Goal: Task Accomplishment & Management: Use online tool/utility

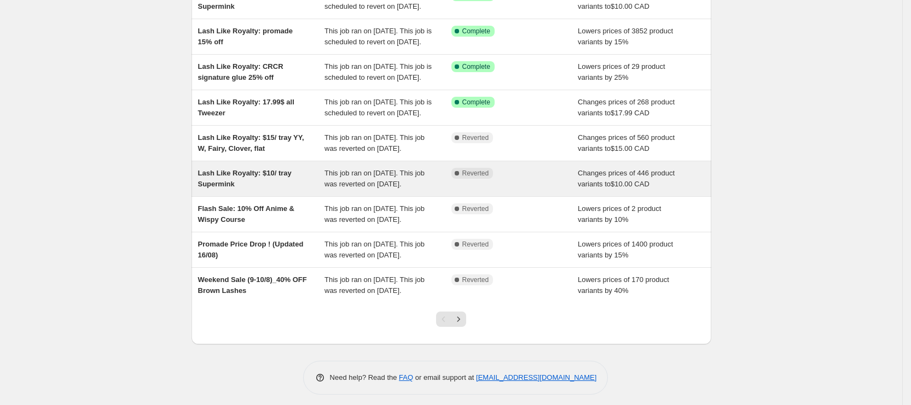
scroll to position [164, 0]
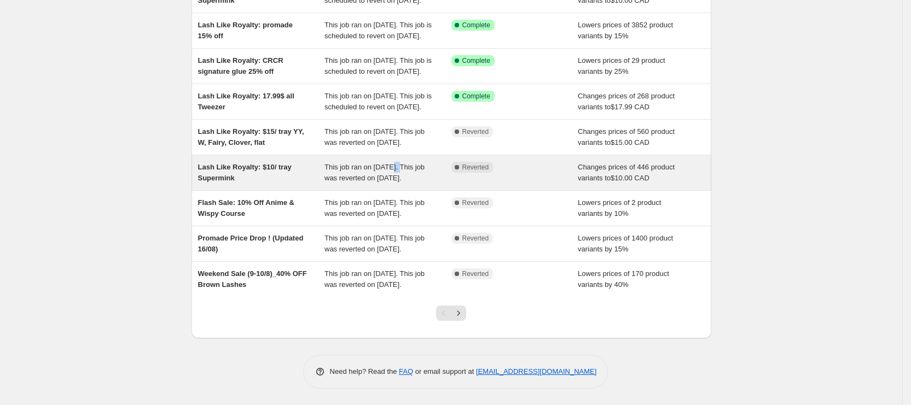
drag, startPoint x: 397, startPoint y: 224, endPoint x: 405, endPoint y: 227, distance: 8.3
click at [405, 182] on span "This job ran on [DATE]. This job was reverted on [DATE]." at bounding box center [374, 172] width 100 height 19
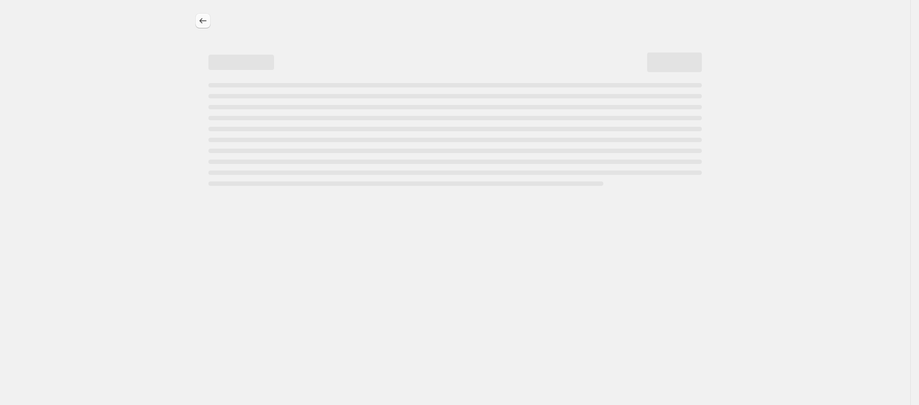
select select "collection"
select select "not_equal"
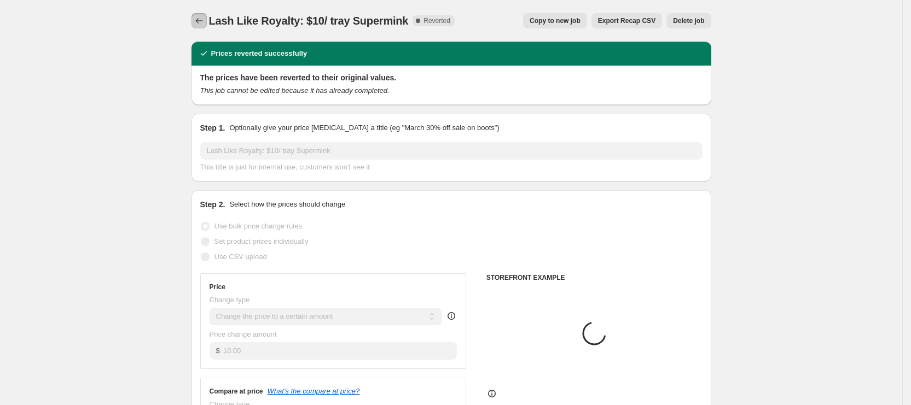
click at [198, 17] on icon "Price change jobs" at bounding box center [199, 20] width 11 height 11
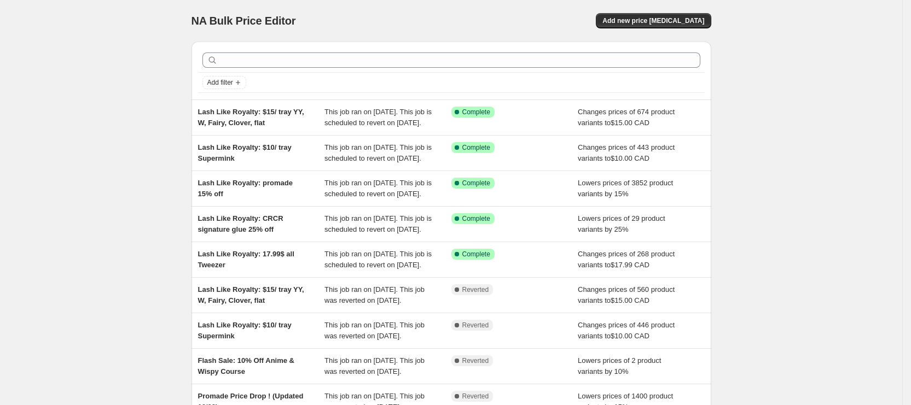
click at [775, 215] on div "NA Bulk Price Editor. This page is ready NA Bulk Price Editor Add new price [ME…" at bounding box center [451, 282] width 902 height 564
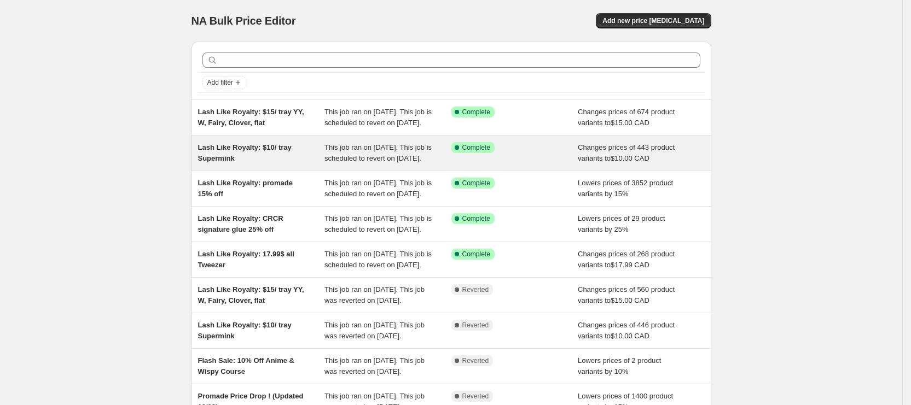
click at [355, 163] on span "This job ran on [DATE]. This job is scheduled to revert on [DATE]." at bounding box center [377, 152] width 107 height 19
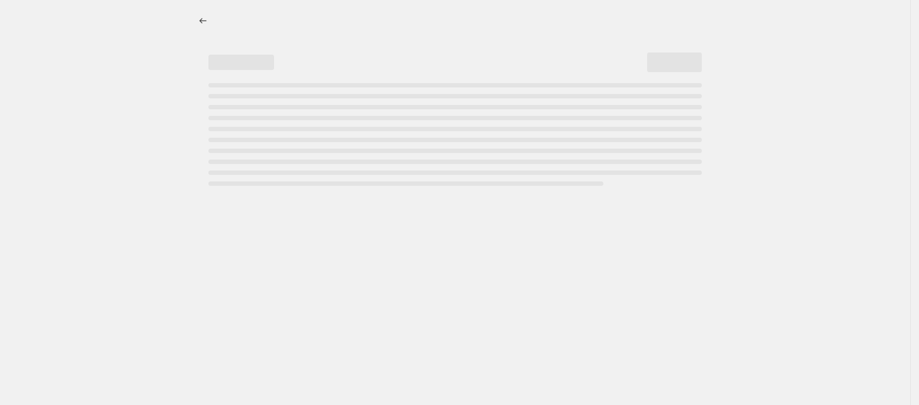
select select "collection"
select select "not_equal"
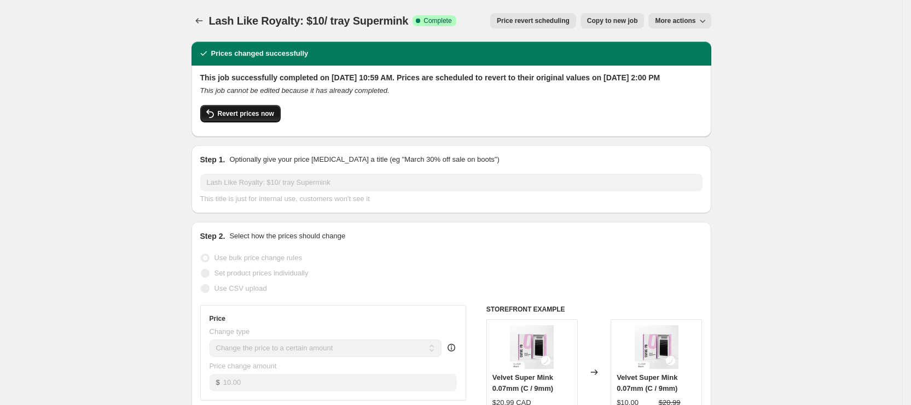
click at [234, 118] on span "Revert prices now" at bounding box center [246, 113] width 56 height 9
checkbox input "false"
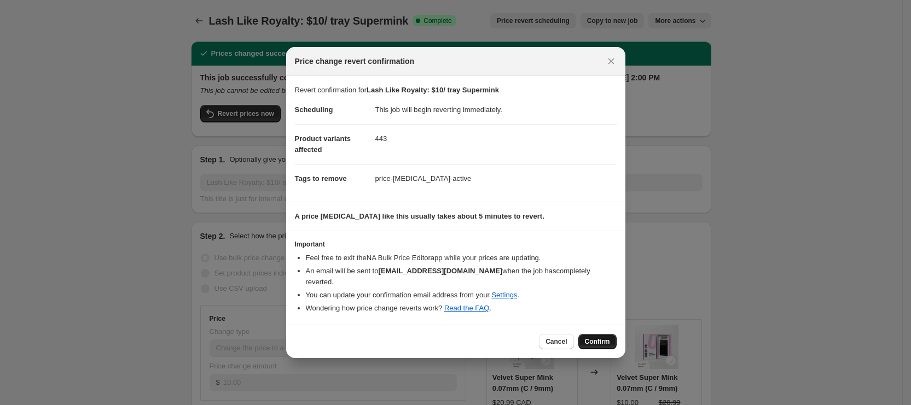
click at [608, 338] on span "Confirm" at bounding box center [597, 342] width 25 height 9
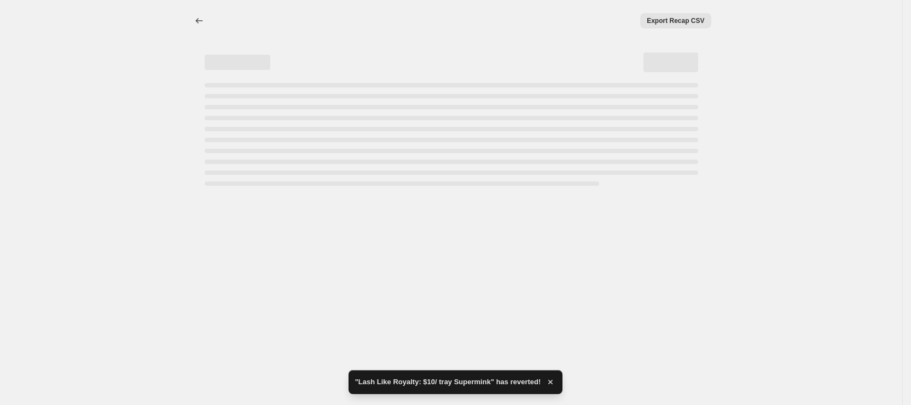
select select "collection"
select select "not_equal"
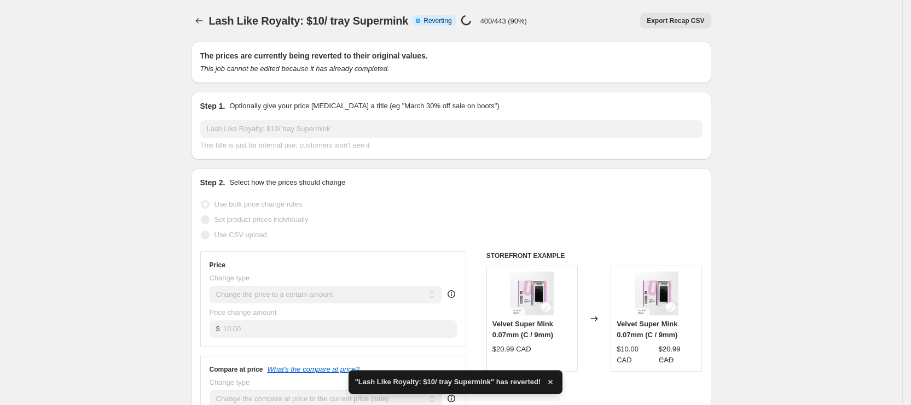
checkbox input "true"
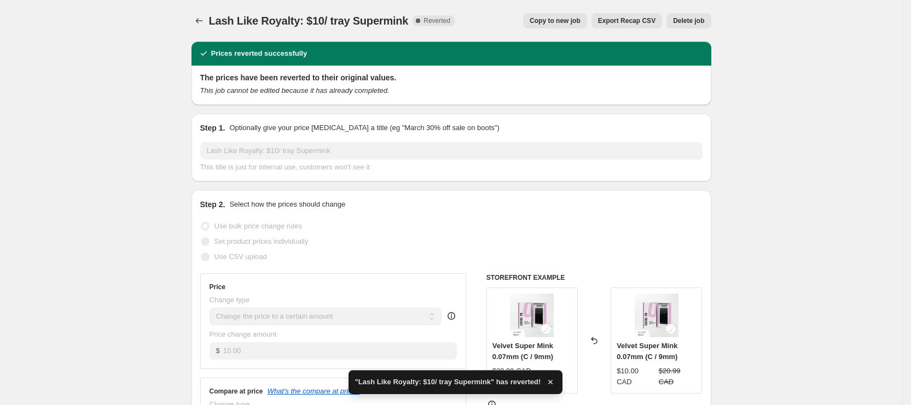
click at [548, 20] on span "Copy to new job" at bounding box center [555, 20] width 51 height 9
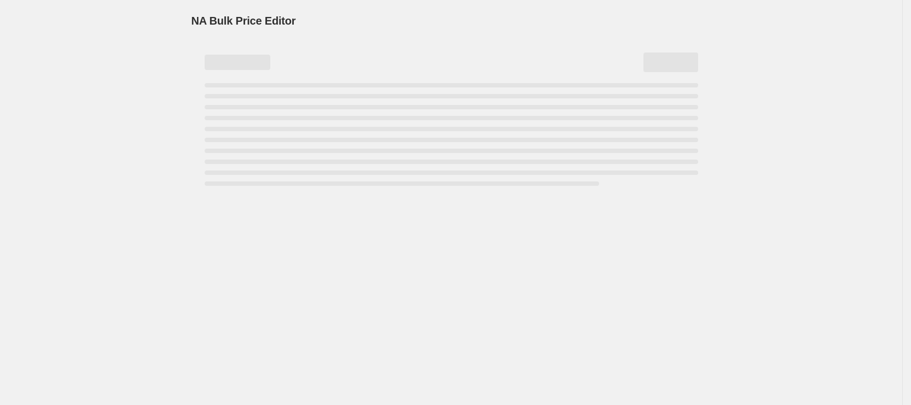
select select "collection"
select select "not_equal"
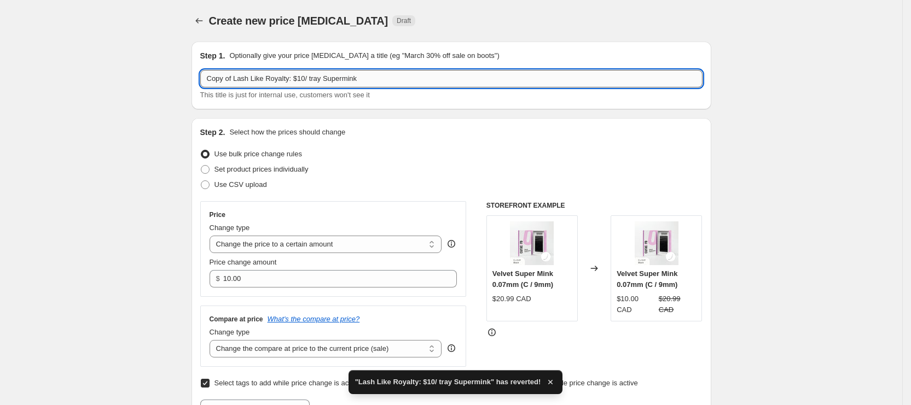
click at [361, 85] on input "Copy of Lash Like Royalty: $10/ tray Supermink" at bounding box center [451, 79] width 502 height 18
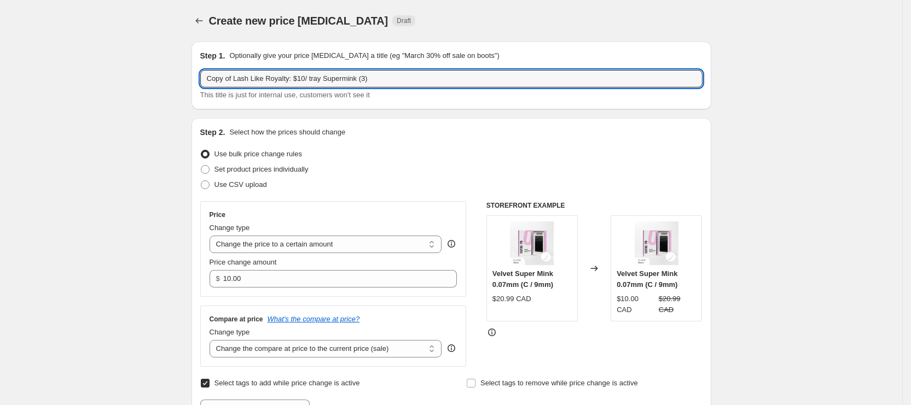
drag, startPoint x: 236, startPoint y: 80, endPoint x: 134, endPoint y: 77, distance: 101.8
type input "Lash Like Royalty: $10/ tray Supermink (3)"
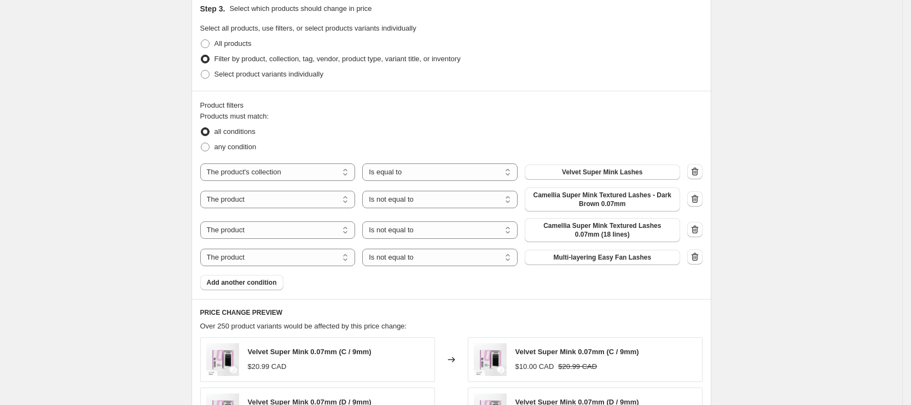
scroll to position [492, 0]
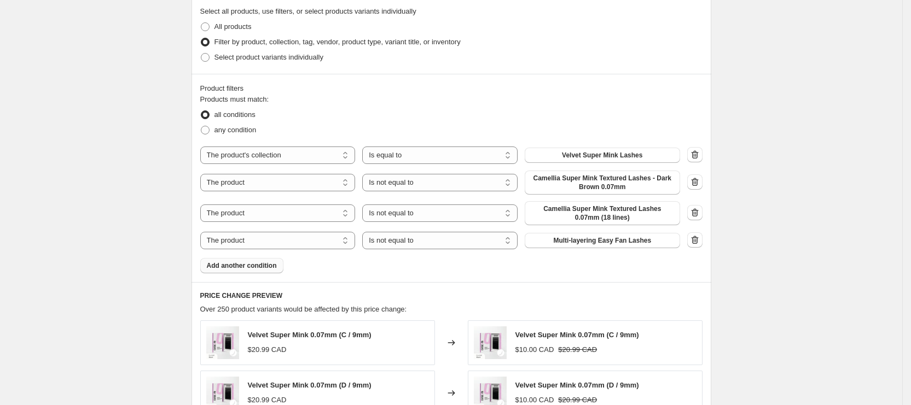
click at [257, 265] on span "Add another condition" at bounding box center [242, 266] width 70 height 9
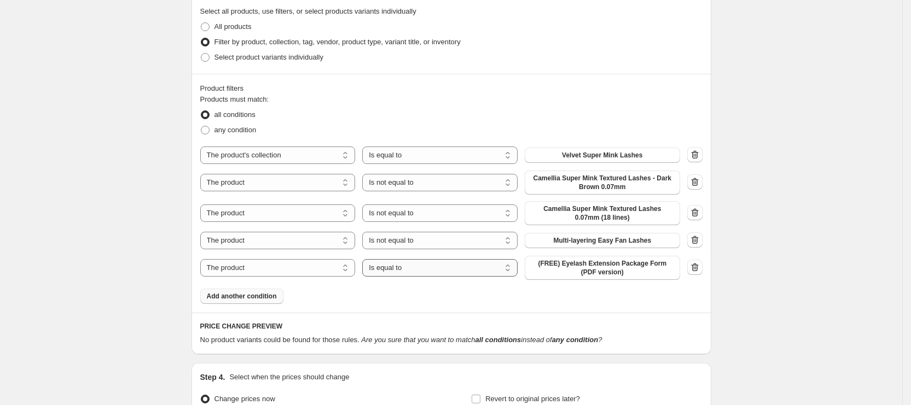
click at [411, 264] on select "Is equal to Is not equal to" at bounding box center [439, 268] width 155 height 18
select select "not_equal"
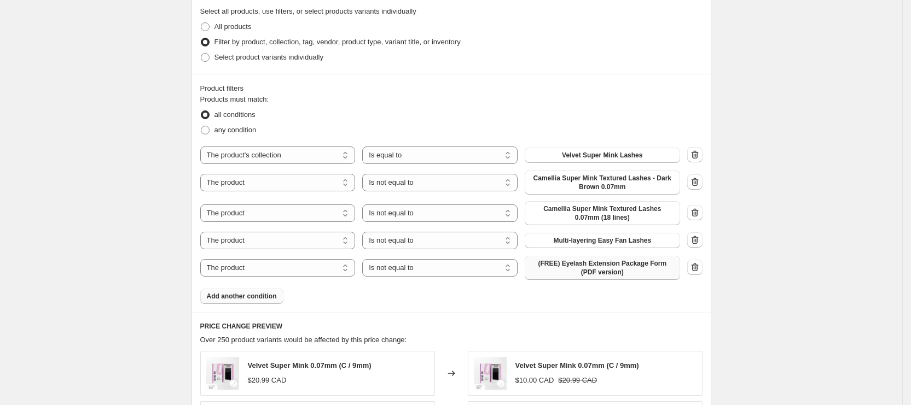
drag, startPoint x: 631, startPoint y: 272, endPoint x: 591, endPoint y: 263, distance: 41.4
click at [591, 263] on span "(FREE) Eyelash Extension Package Form (PDF version)" at bounding box center [602, 268] width 142 height 18
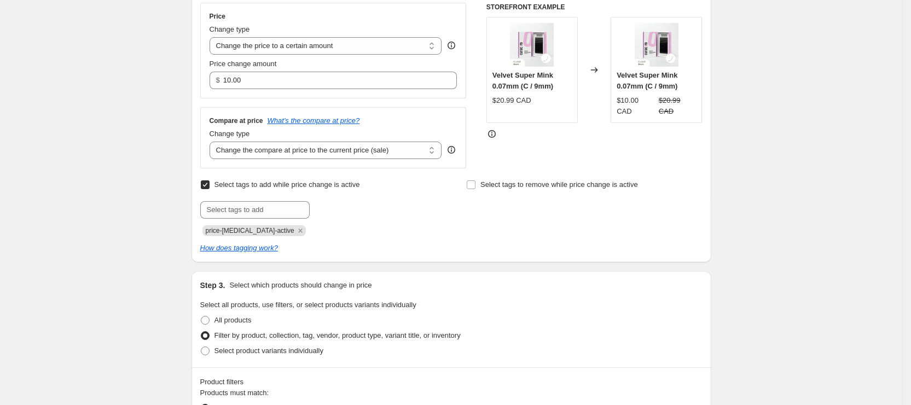
scroll to position [57, 0]
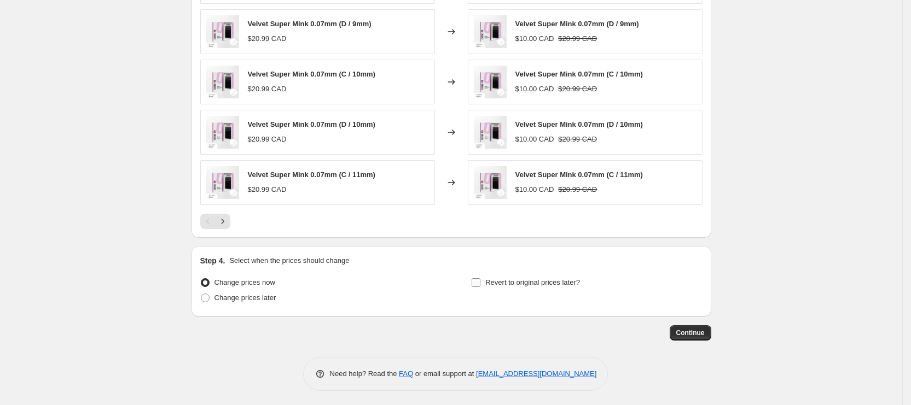
click at [544, 279] on span "Revert to original prices later?" at bounding box center [532, 283] width 95 height 8
click at [480, 279] on input "Revert to original prices later?" at bounding box center [476, 283] width 9 height 9
checkbox input "true"
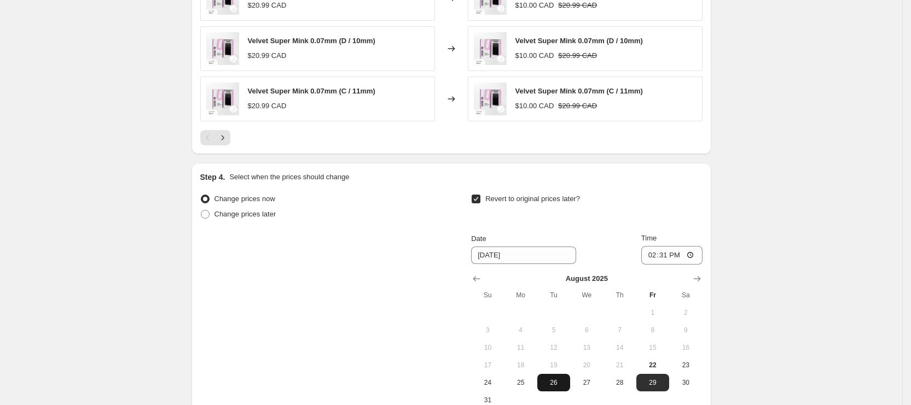
scroll to position [1042, 0]
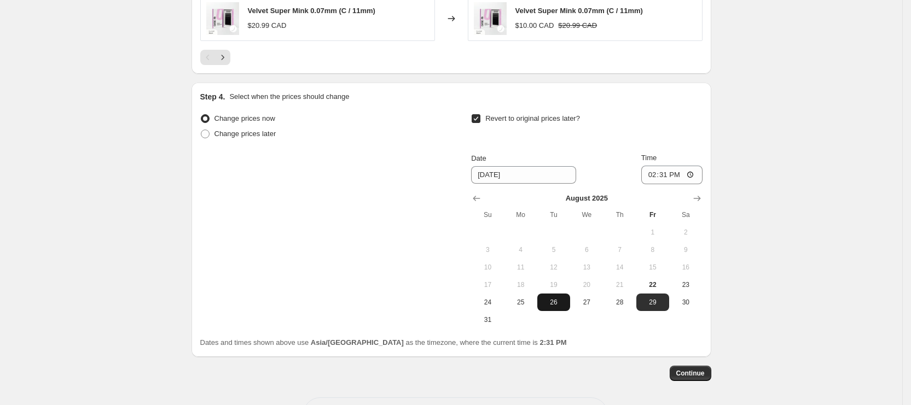
click at [560, 304] on span "26" at bounding box center [554, 302] width 24 height 9
type input "[DATE]"
click at [656, 176] on input "14:31" at bounding box center [671, 175] width 61 height 19
click at [659, 172] on input "12:00" at bounding box center [671, 175] width 61 height 19
click at [653, 172] on input "12:00" at bounding box center [671, 175] width 61 height 19
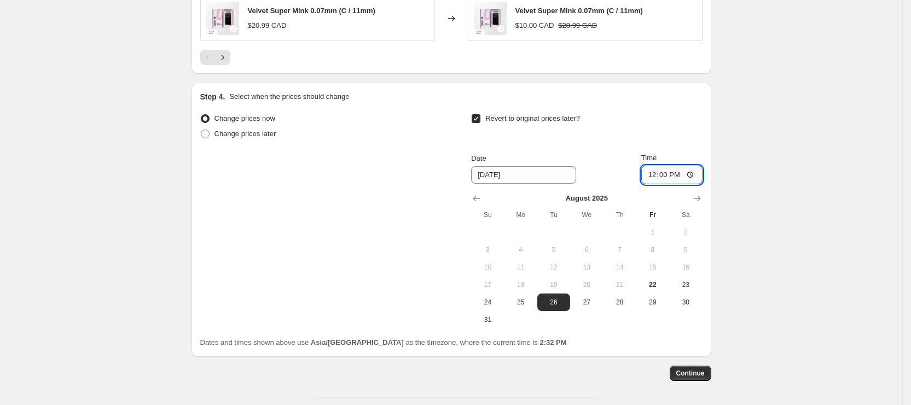
type input "14:00"
click at [687, 369] on span "Continue" at bounding box center [690, 373] width 28 height 9
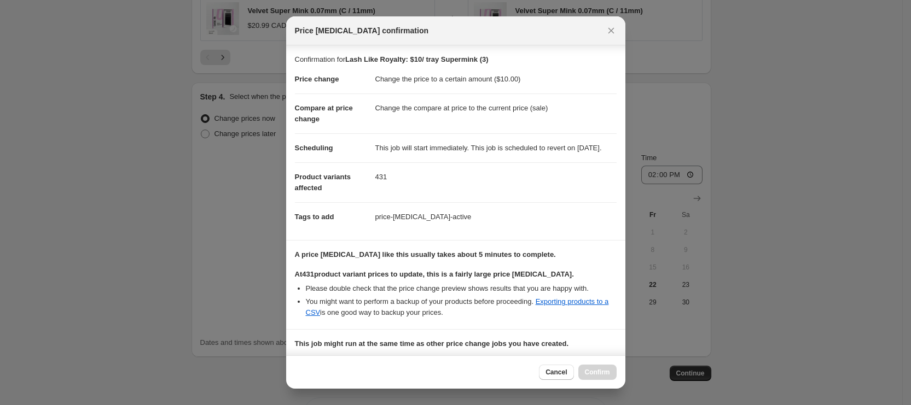
scroll to position [154, 0]
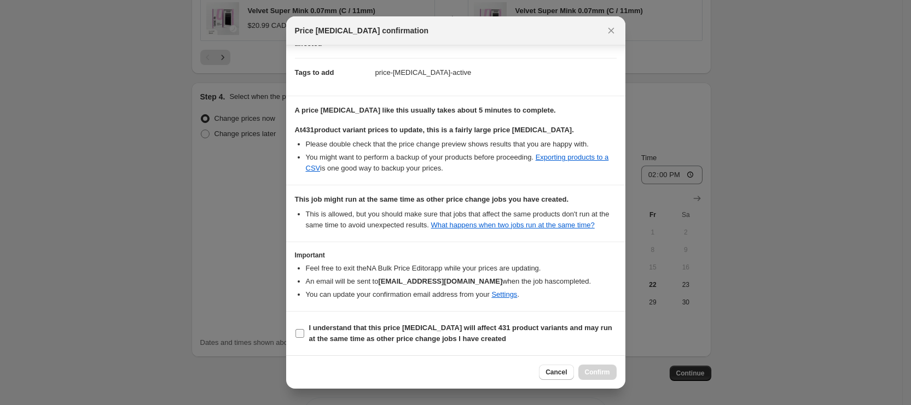
click at [363, 326] on b "I understand that this price [MEDICAL_DATA] will affect 431 product variants an…" at bounding box center [460, 333] width 303 height 19
click at [304, 329] on input "I understand that this price [MEDICAL_DATA] will affect 431 product variants an…" at bounding box center [299, 333] width 9 height 9
checkbox input "true"
click at [592, 366] on button "Confirm" at bounding box center [597, 372] width 38 height 15
type input "Lash Like Royalty: $10/ tray Supermink (3)"
